Goal: Navigation & Orientation: Find specific page/section

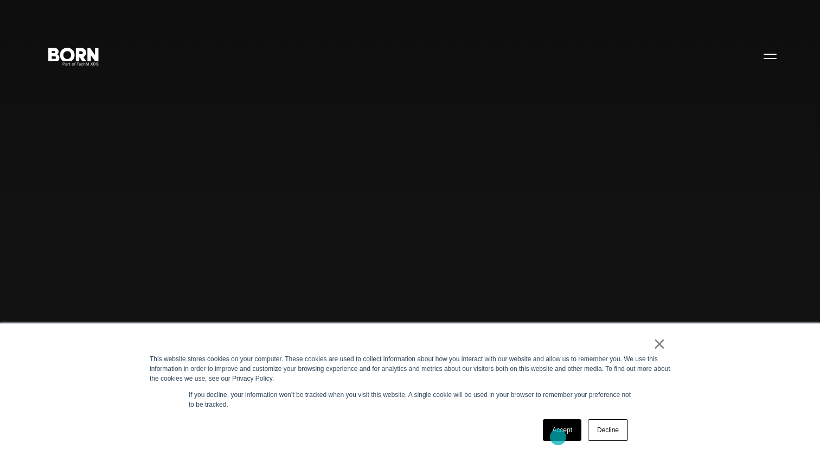
click at [558, 437] on link "Accept" at bounding box center [562, 430] width 39 height 22
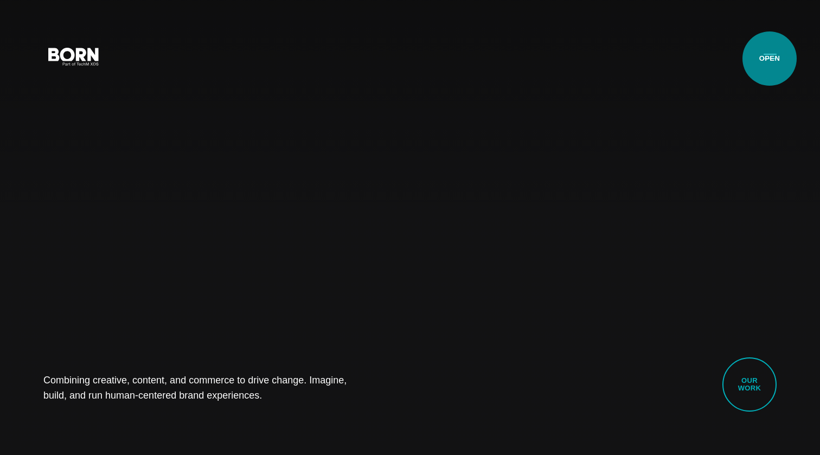
click at [770, 59] on button "Primary Menu" at bounding box center [770, 55] width 26 height 23
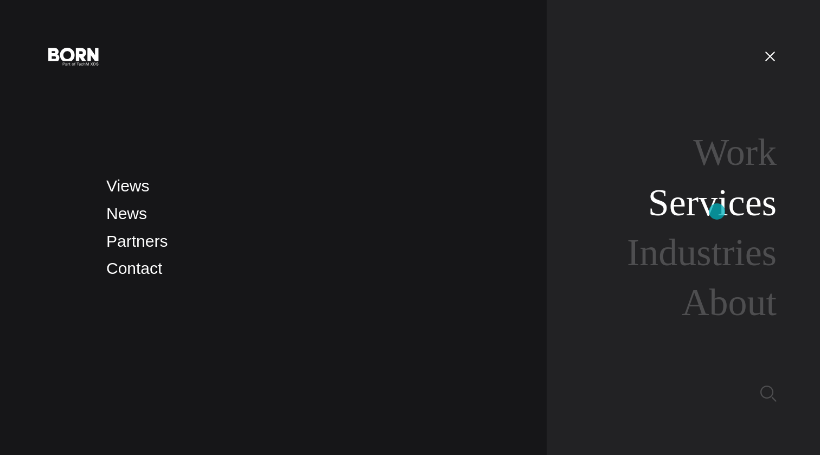
click at [717, 211] on link "Services" at bounding box center [712, 203] width 129 height 42
